Goal: Task Accomplishment & Management: Manage account settings

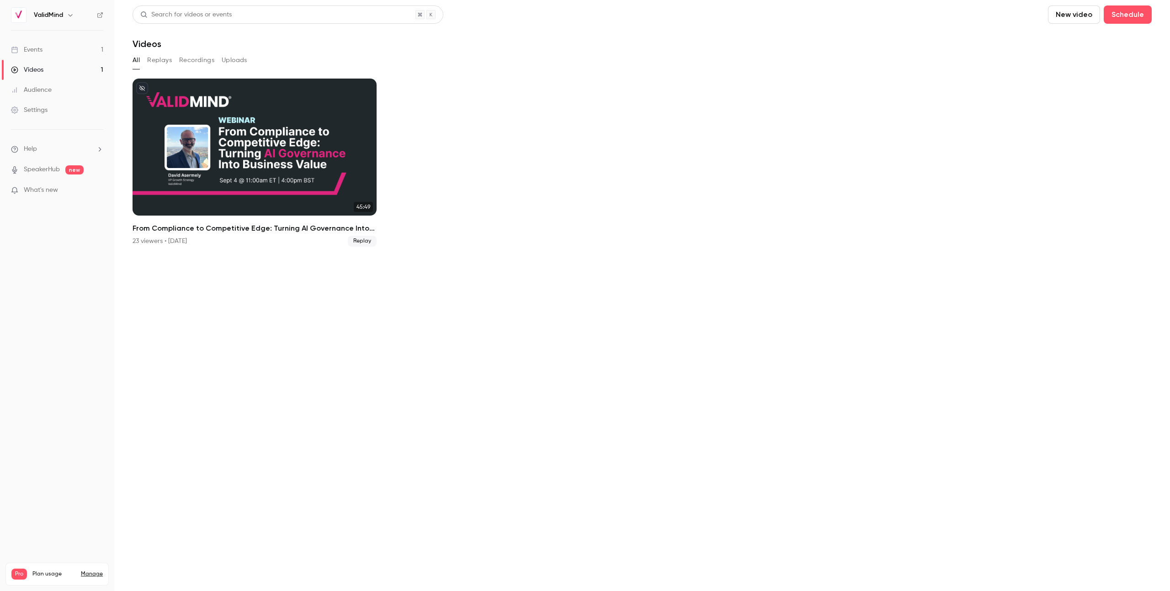
click at [76, 52] on link "Events 1" at bounding box center [57, 50] width 114 height 20
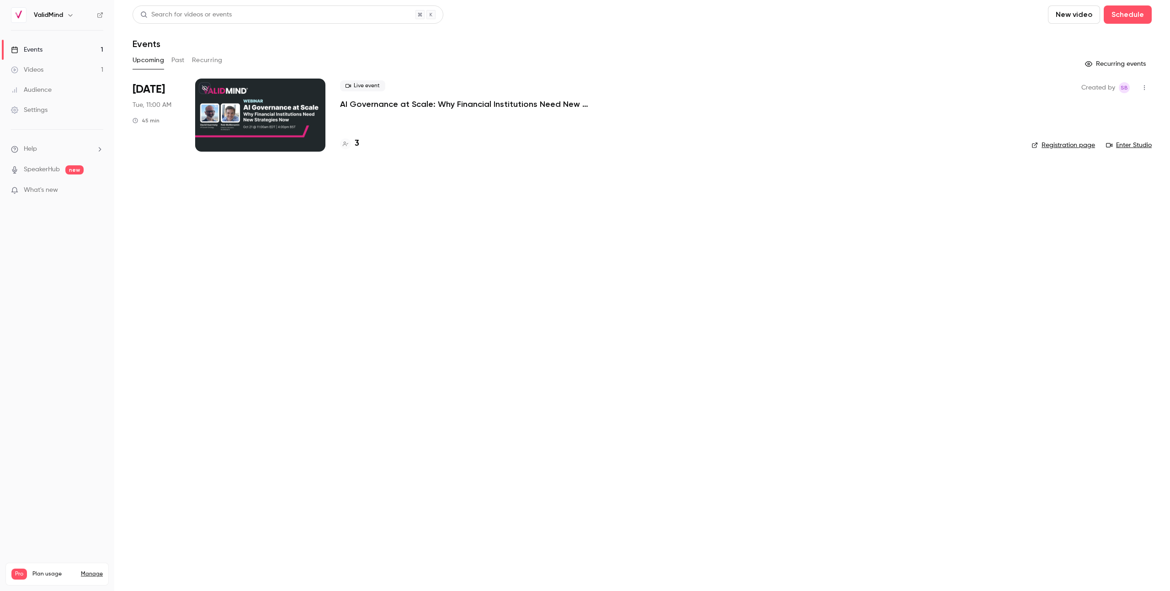
click at [238, 102] on div at bounding box center [260, 115] width 130 height 73
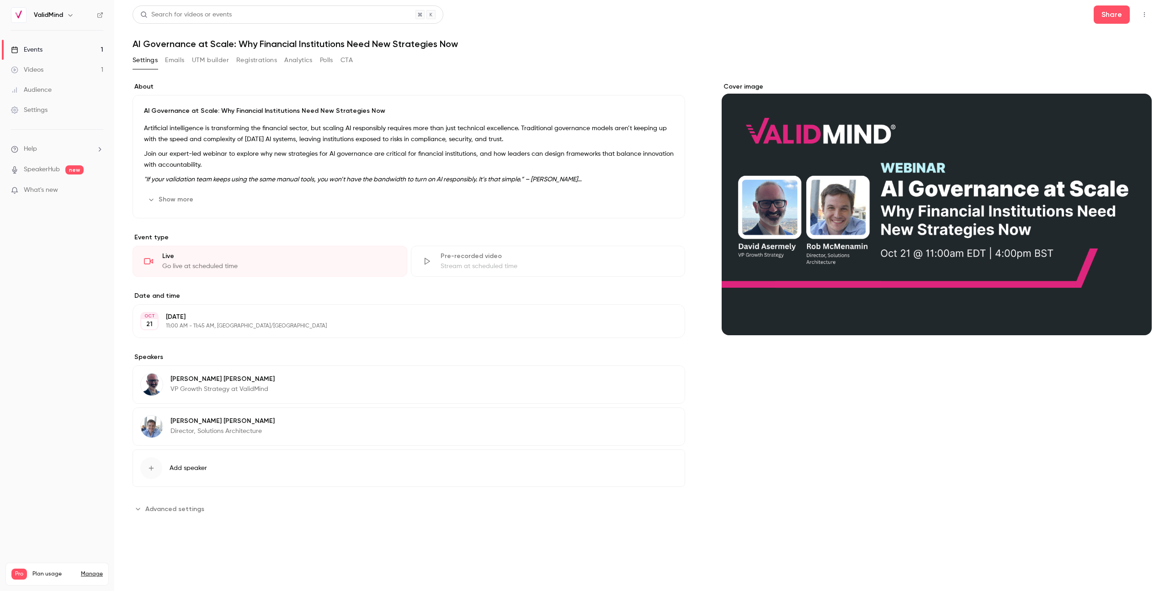
click at [270, 62] on button "Registrations" at bounding box center [256, 60] width 41 height 15
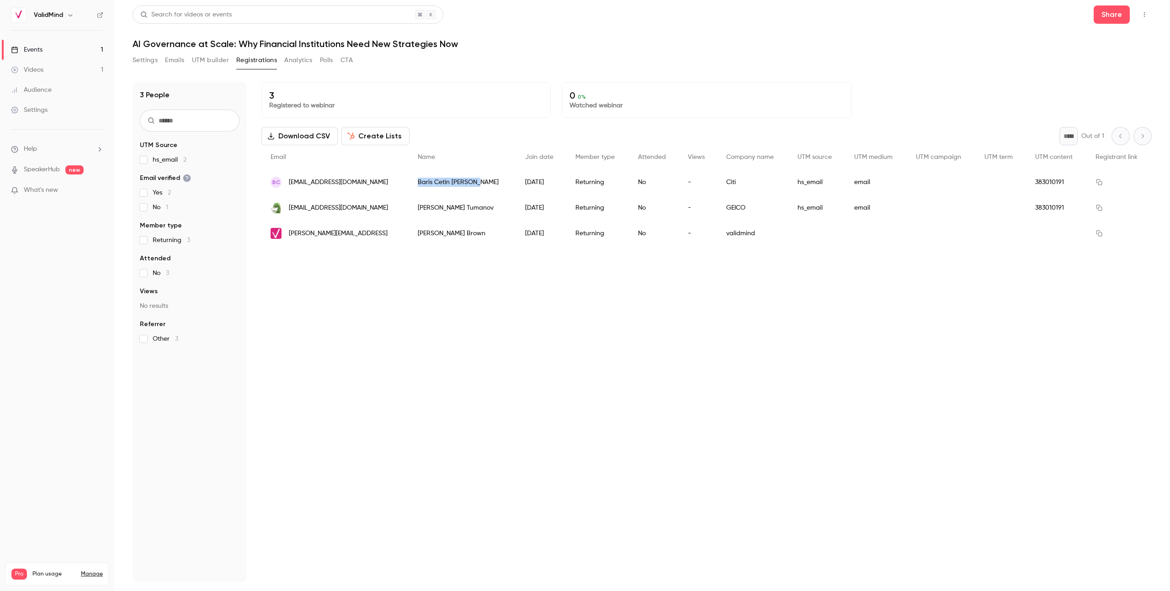
drag, startPoint x: 403, startPoint y: 181, endPoint x: 462, endPoint y: 181, distance: 59.4
click at [462, 181] on div "[PERSON_NAME] [PERSON_NAME]" at bounding box center [462, 183] width 107 height 26
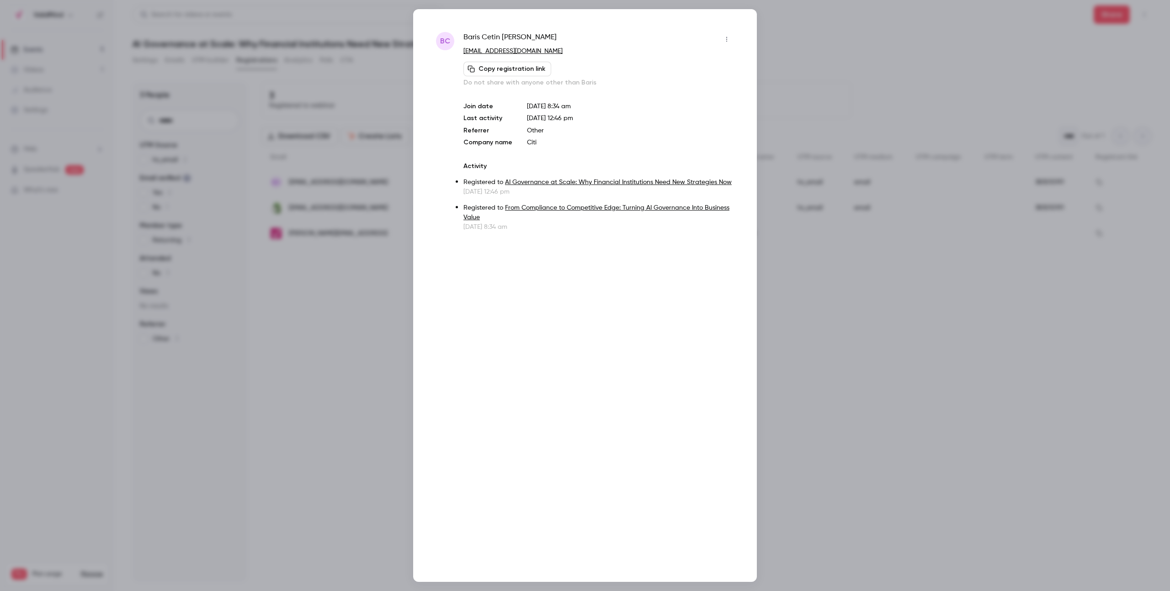
click at [501, 39] on span "[PERSON_NAME] [PERSON_NAME]" at bounding box center [509, 39] width 93 height 15
copy div "[PERSON_NAME] [PERSON_NAME]"
drag, startPoint x: 797, startPoint y: 8, endPoint x: 804, endPoint y: 2, distance: 9.4
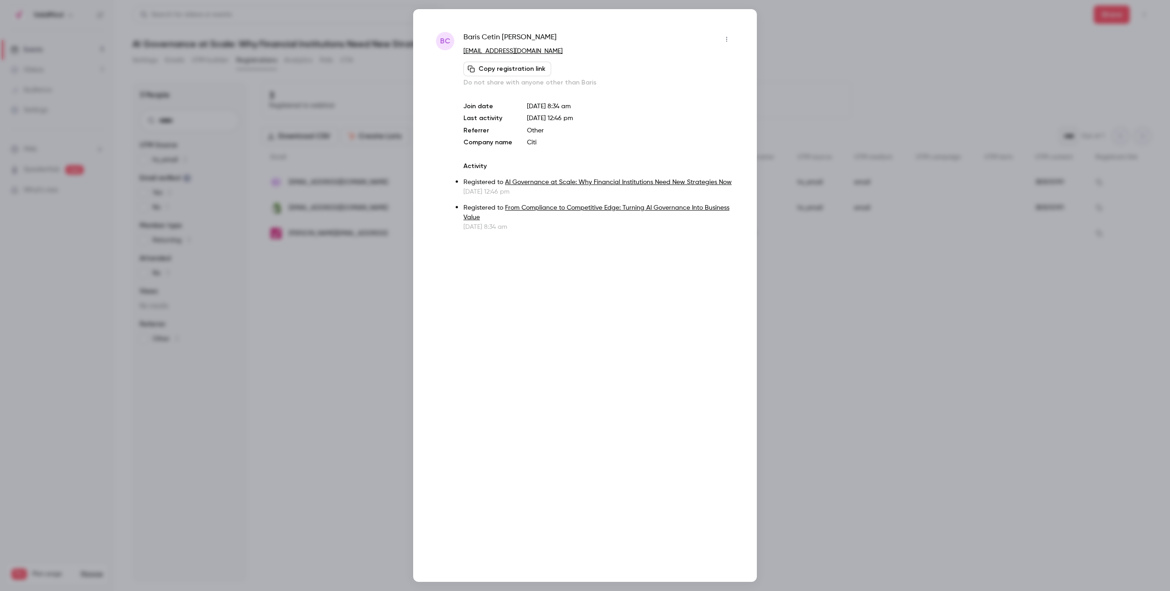
click at [797, 8] on div at bounding box center [585, 295] width 1170 height 591
